Goal: Task Accomplishment & Management: Manage account settings

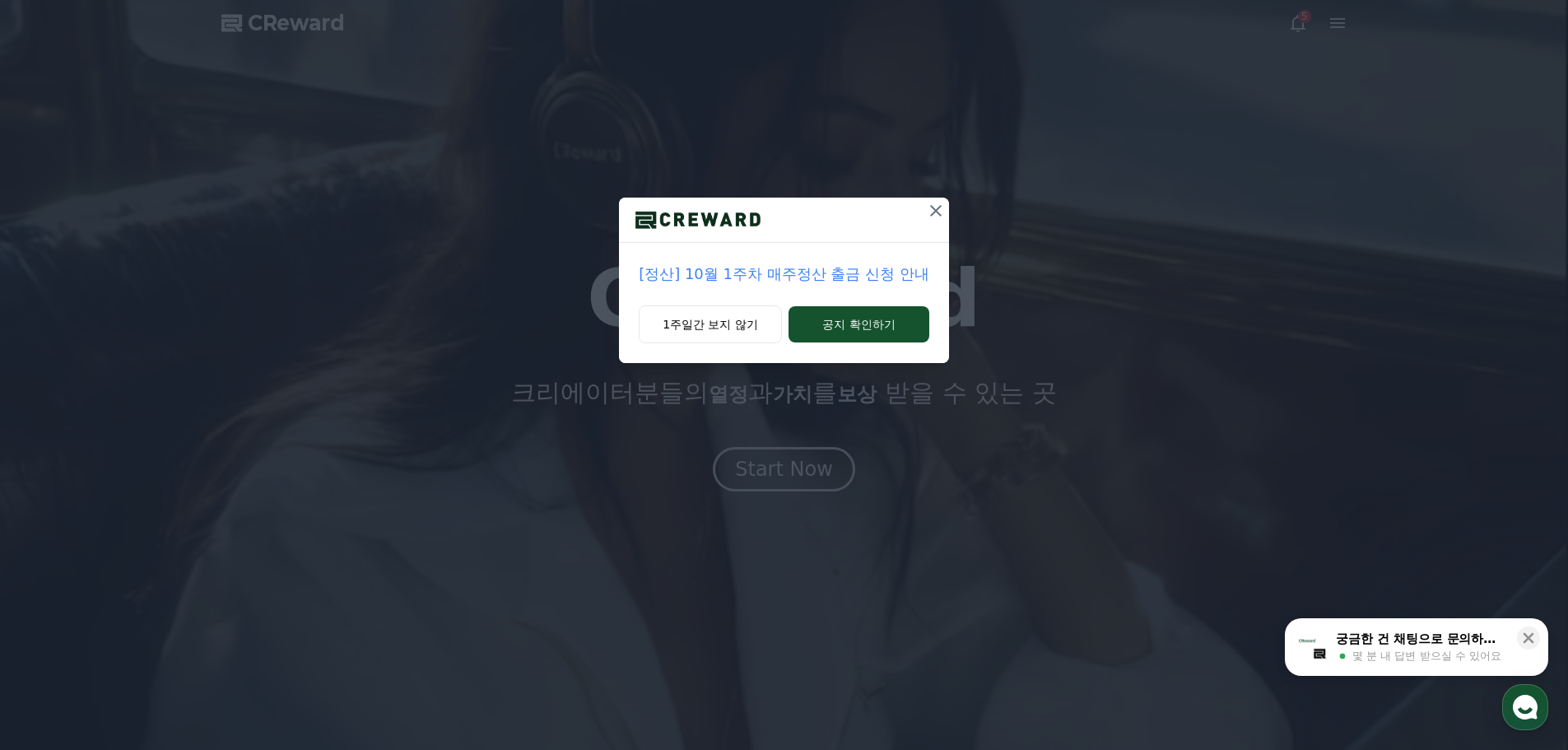
click at [933, 214] on icon at bounding box center [935, 211] width 20 height 20
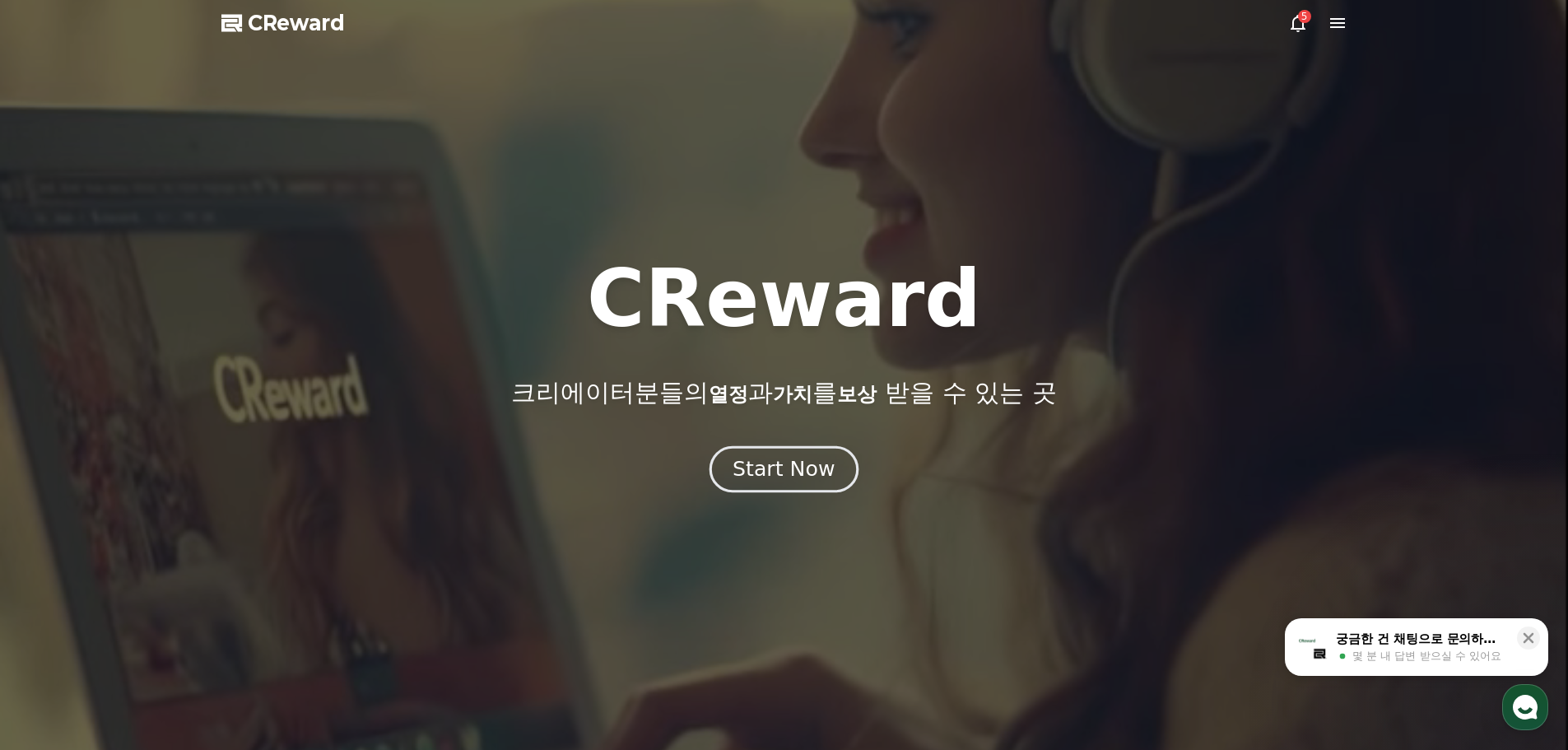
click at [790, 486] on button "Start Now" at bounding box center [784, 468] width 149 height 47
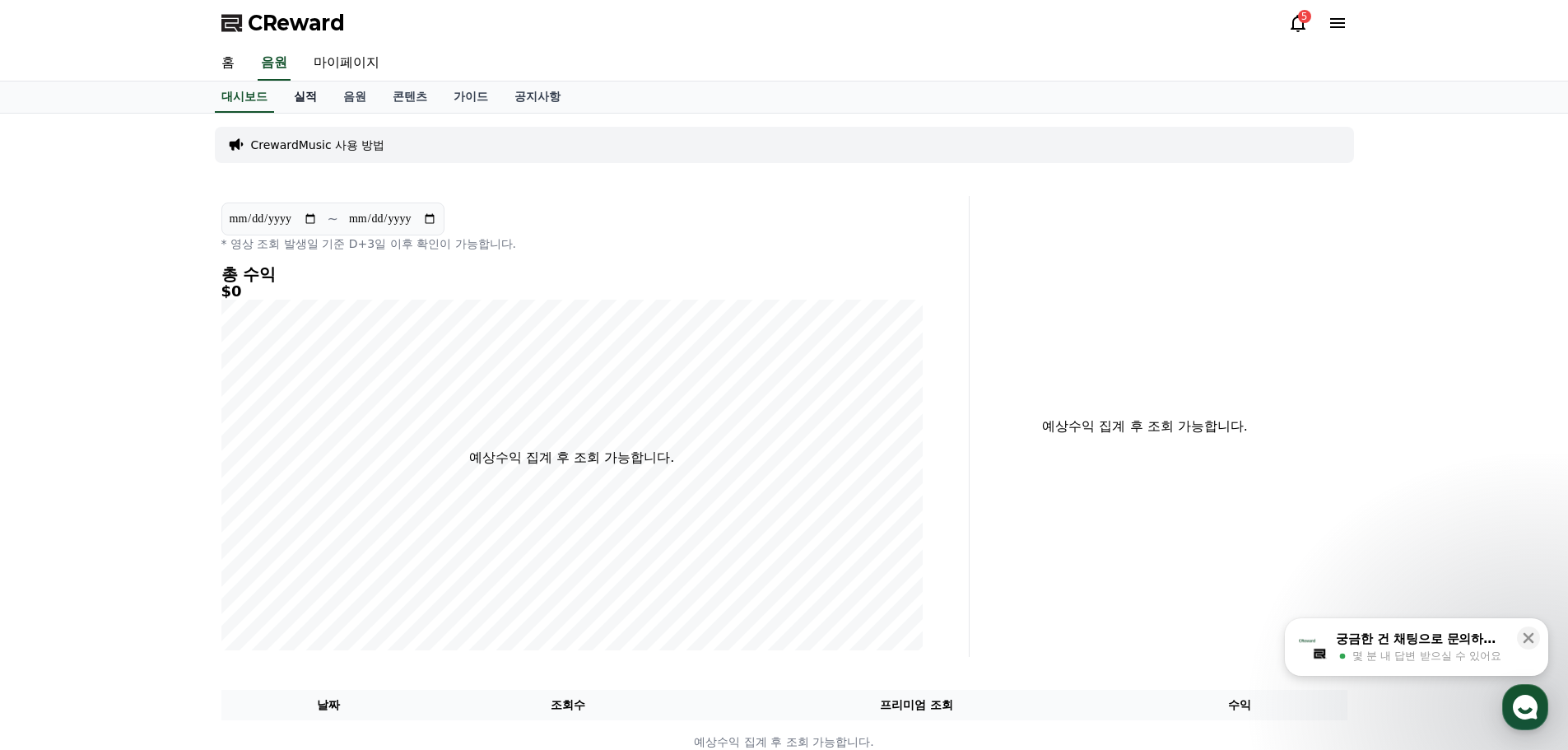
click at [317, 91] on link "실적" at bounding box center [305, 97] width 49 height 32
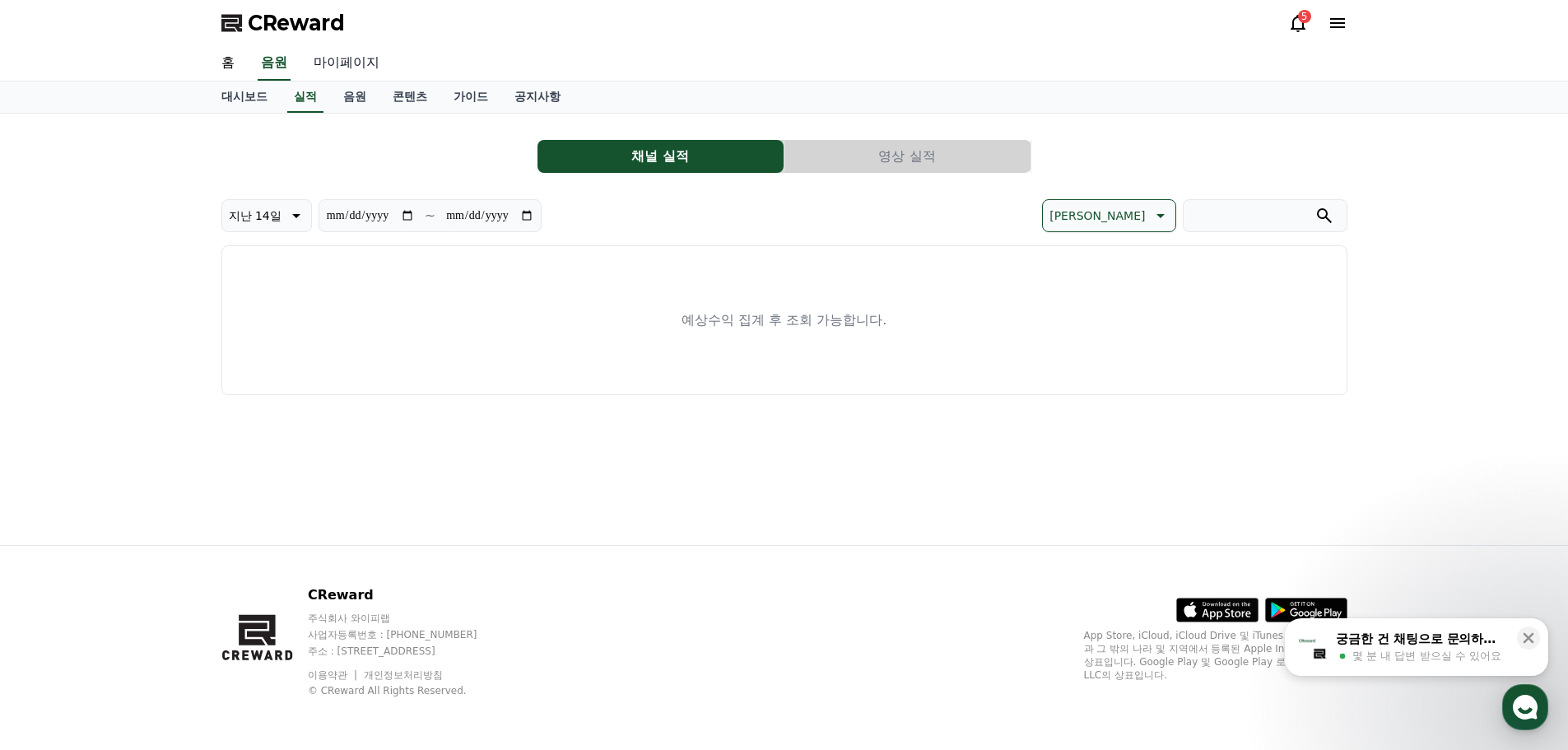
click at [340, 62] on link "마이페이지" at bounding box center [346, 63] width 92 height 35
select select "**********"
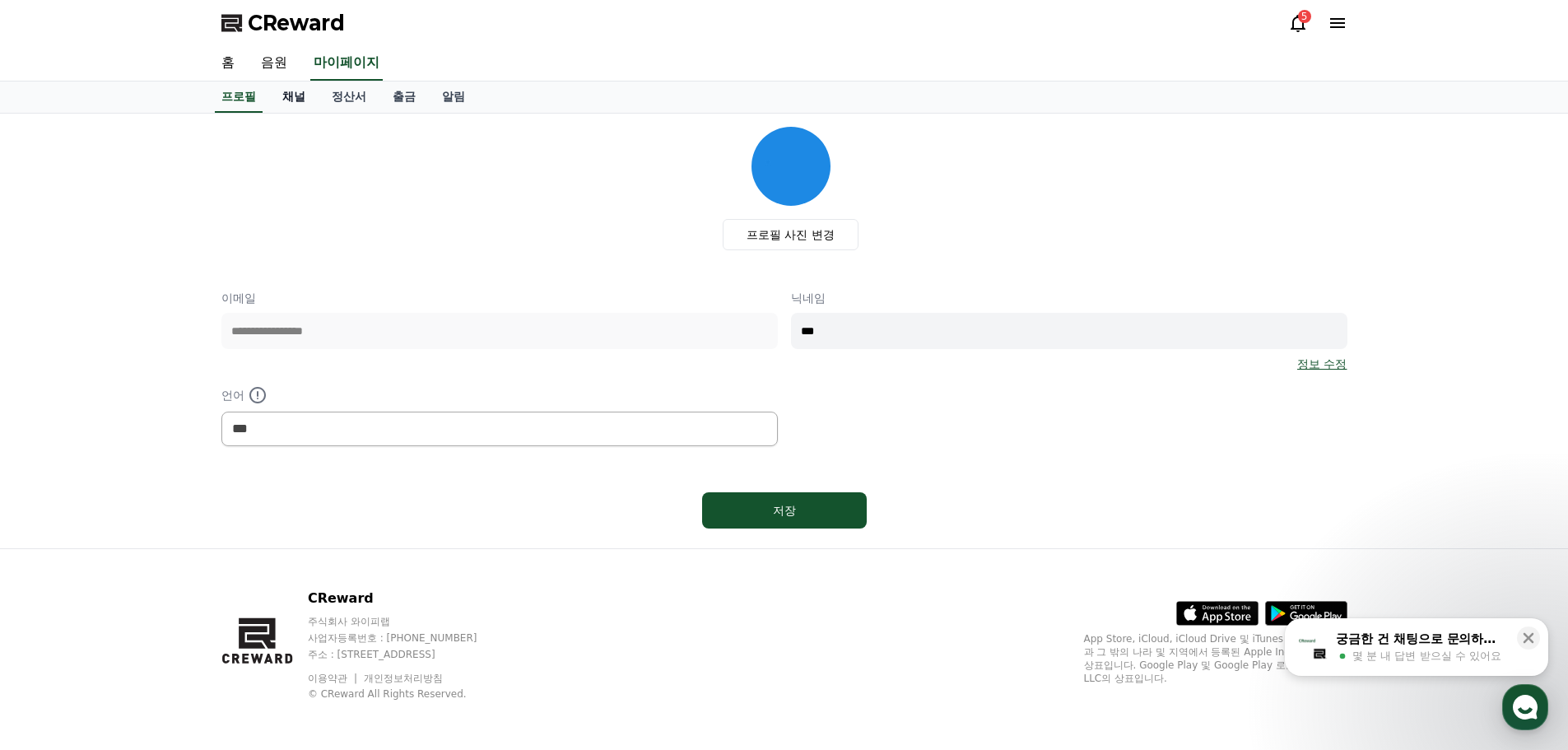
click at [289, 100] on link "채널" at bounding box center [293, 97] width 49 height 32
